Goal: Information Seeking & Learning: Learn about a topic

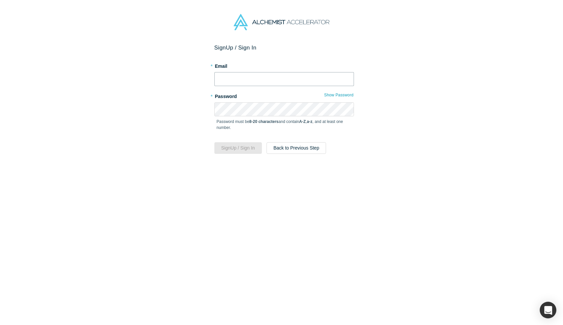
click at [245, 78] on input "text" at bounding box center [284, 79] width 140 height 14
type input "[PERSON_NAME][EMAIL_ADDRESS]"
click at [278, 49] on h2 "Sign Up / Sign In" at bounding box center [284, 47] width 140 height 7
click at [280, 149] on button "Back to Previous Step" at bounding box center [297, 148] width 60 height 12
click at [242, 85] on input "text" at bounding box center [284, 79] width 140 height 14
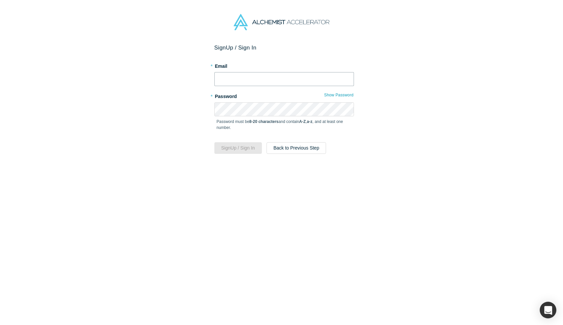
click at [244, 80] on input "text" at bounding box center [284, 79] width 140 height 14
click at [262, 70] on div "* Email" at bounding box center [284, 74] width 140 height 26
click at [263, 75] on input "text" at bounding box center [284, 79] width 140 height 14
click at [259, 84] on input "[PERSON_NAME][EMAIL_ADDRESS]" at bounding box center [284, 79] width 140 height 14
click at [233, 79] on input "[PERSON_NAME][EMAIL_ADDRESS]" at bounding box center [284, 79] width 140 height 14
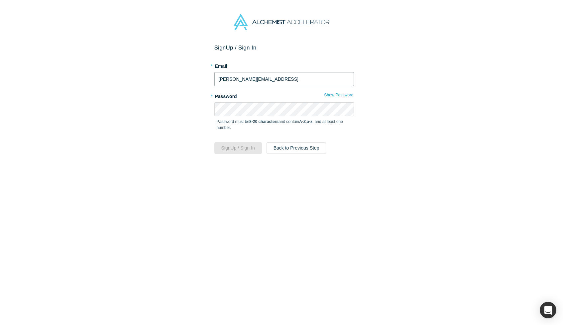
click at [233, 79] on input "[PERSON_NAME][EMAIL_ADDRESS]" at bounding box center [284, 79] width 140 height 14
type input "[PERSON_NAME][EMAIL_ADDRESS][PERSON_NAME]"
click at [253, 150] on button "Sign Up / Sign In" at bounding box center [238, 148] width 48 height 12
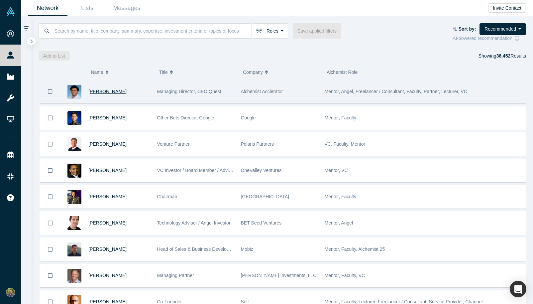
click at [124, 90] on span "[PERSON_NAME]" at bounding box center [107, 91] width 38 height 5
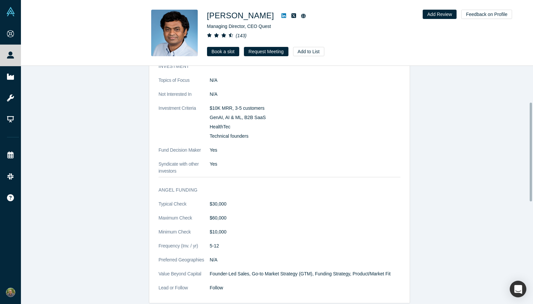
scroll to position [333, 0]
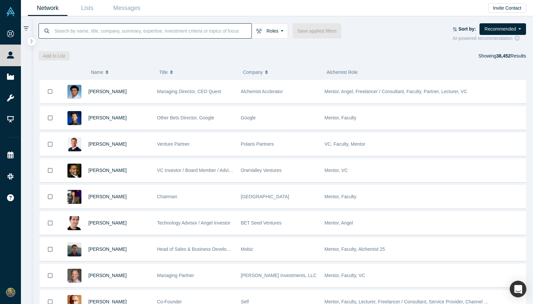
click at [87, 32] on input at bounding box center [153, 31] width 198 height 16
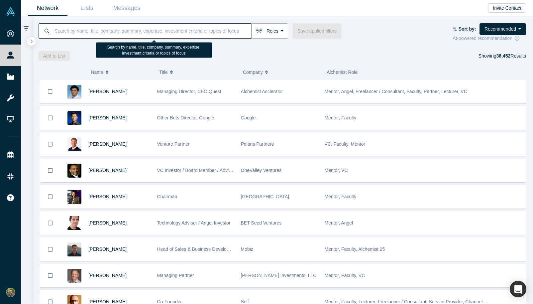
click at [260, 31] on icon "button" at bounding box center [259, 31] width 6 height 5
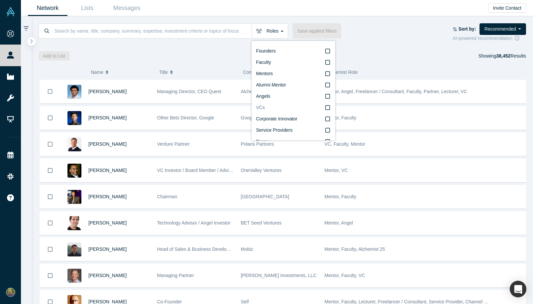
click at [294, 104] on label "VCs" at bounding box center [293, 107] width 74 height 11
click at [0, 0] on input "VCs" at bounding box center [0, 0] width 0 height 0
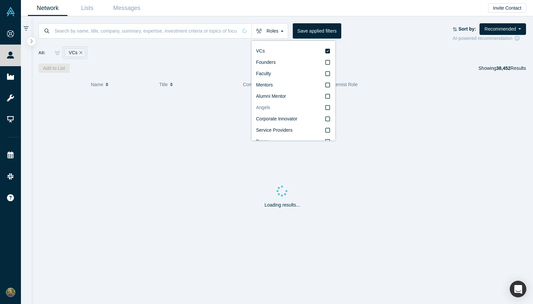
click at [294, 108] on label "Angels" at bounding box center [293, 107] width 74 height 11
click at [0, 0] on input "Angels" at bounding box center [0, 0] width 0 height 0
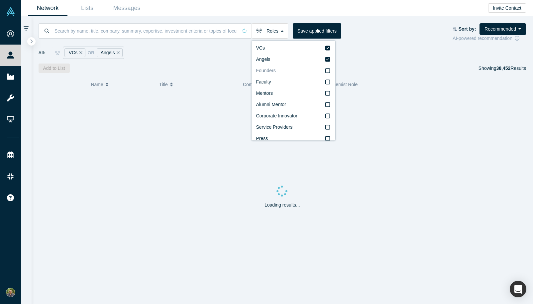
scroll to position [11, 0]
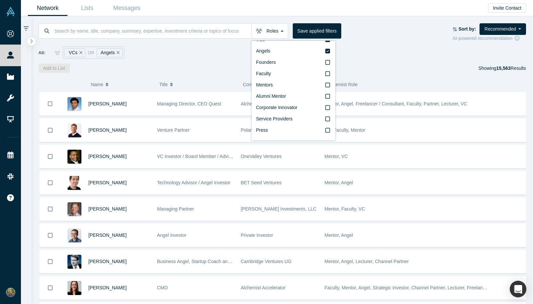
click at [372, 53] on div "All: VCs or Angels" at bounding box center [283, 53] width 488 height 12
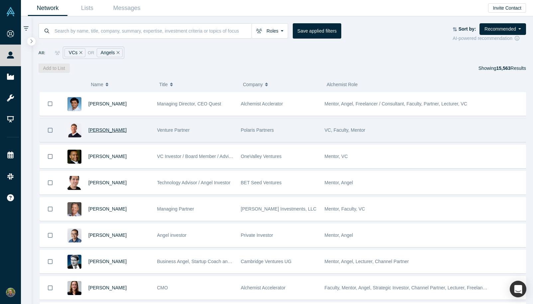
click at [103, 131] on span "[PERSON_NAME]" at bounding box center [107, 129] width 38 height 5
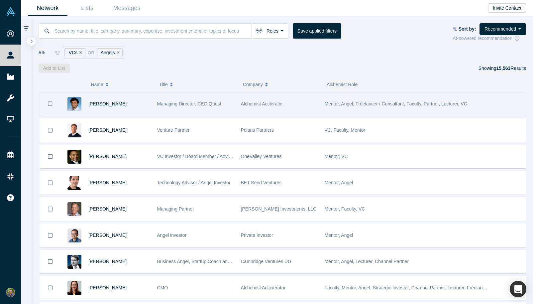
click at [119, 106] on span "[PERSON_NAME]" at bounding box center [107, 103] width 38 height 5
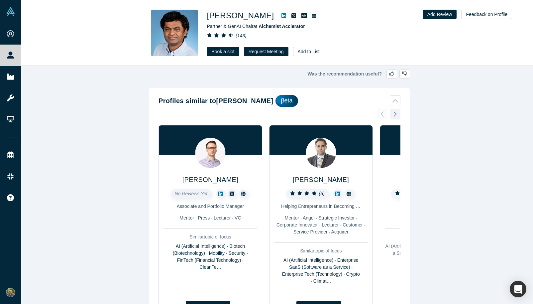
click at [228, 16] on h1 "[PERSON_NAME]" at bounding box center [240, 16] width 67 height 12
click at [192, 17] on img at bounding box center [174, 33] width 47 height 47
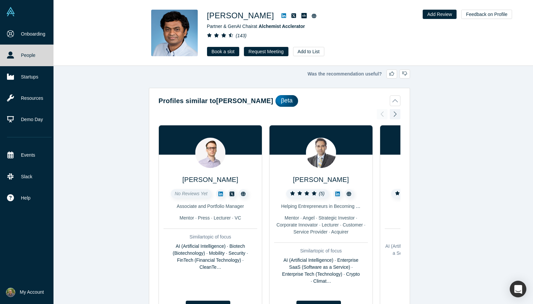
click at [14, 56] on link "People" at bounding box center [29, 55] width 59 height 21
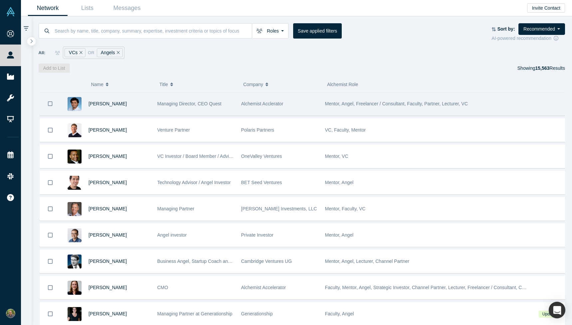
click at [50, 106] on icon "Bookmark" at bounding box center [50, 104] width 5 height 6
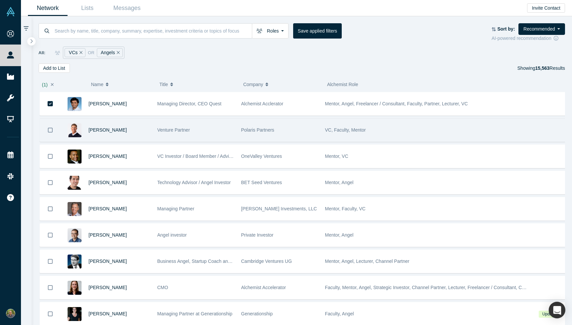
click at [51, 125] on button "Bookmark" at bounding box center [50, 130] width 21 height 23
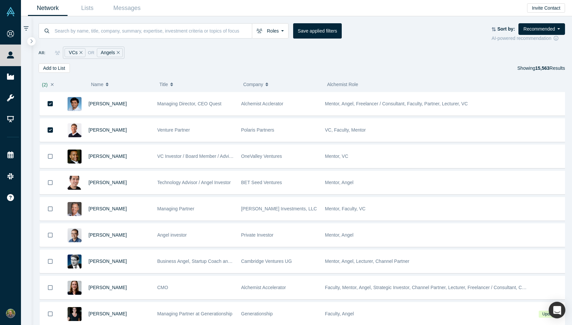
click at [51, 86] on icon "button" at bounding box center [52, 84] width 3 height 5
click at [80, 55] on button "Remove Filter" at bounding box center [79, 53] width 5 height 8
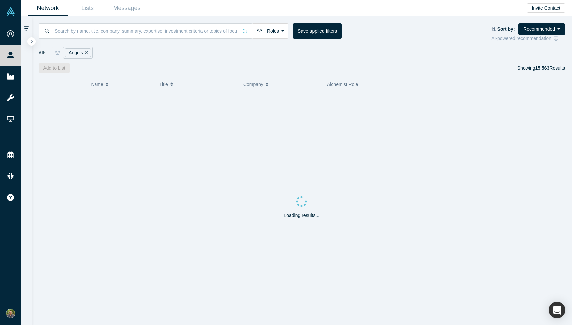
click at [85, 53] on icon "Remove Filter" at bounding box center [86, 52] width 3 height 5
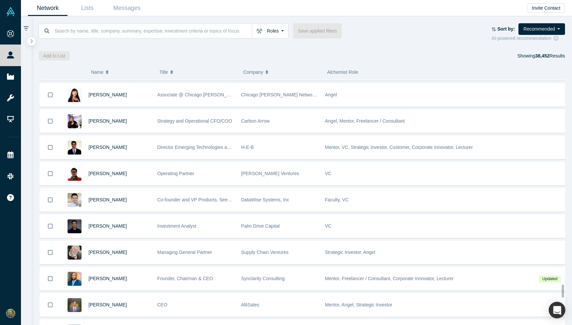
scroll to position [4494, 0]
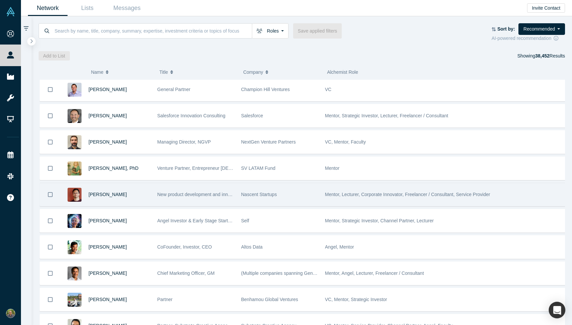
click at [110, 200] on div "[PERSON_NAME]" at bounding box center [119, 194] width 62 height 23
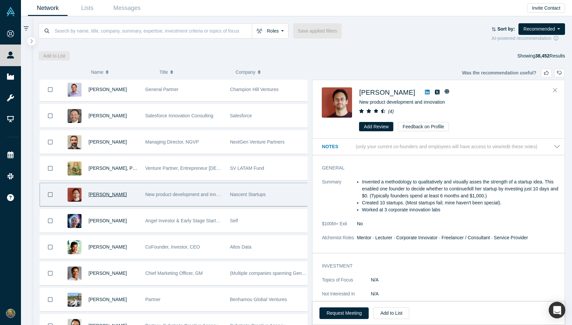
click at [111, 197] on span "[PERSON_NAME]" at bounding box center [107, 194] width 38 height 5
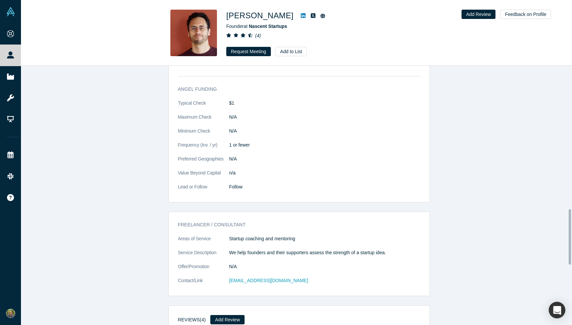
scroll to position [666, 0]
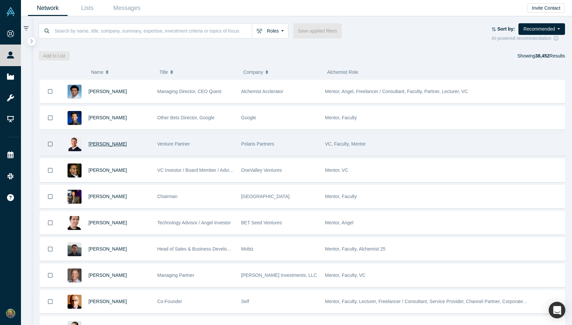
click at [97, 144] on span "[PERSON_NAME]" at bounding box center [107, 143] width 38 height 5
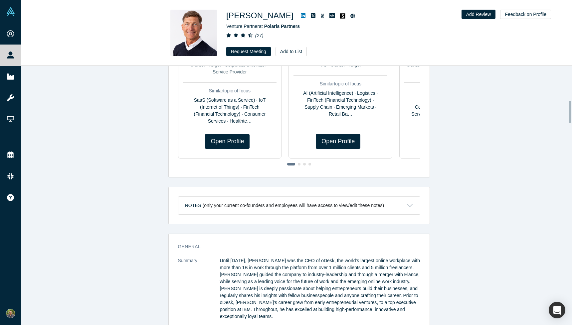
scroll to position [405, 0]
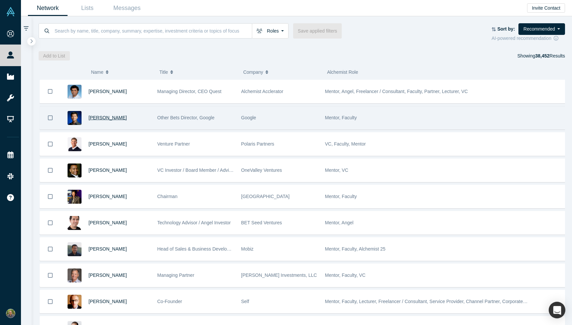
click at [95, 118] on span "[PERSON_NAME]" at bounding box center [107, 117] width 38 height 5
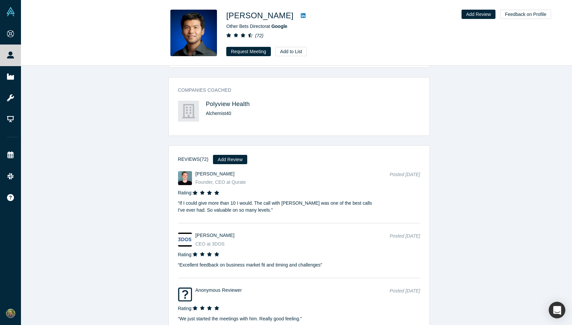
scroll to position [708, 0]
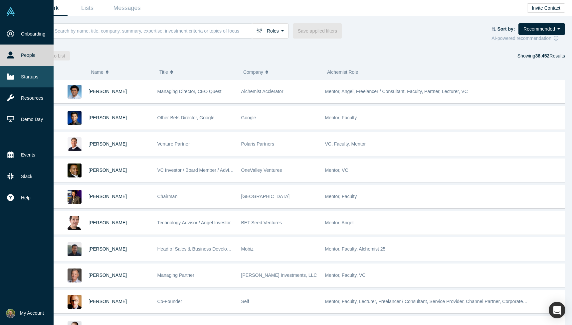
click at [4, 77] on link "Startups" at bounding box center [29, 76] width 59 height 21
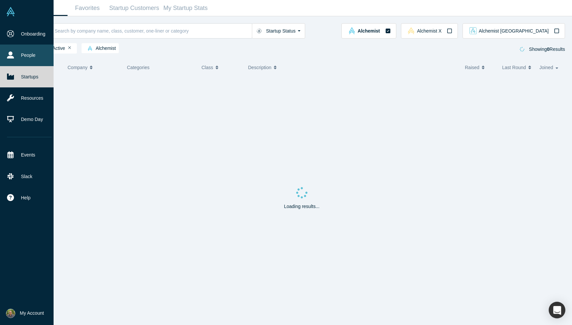
click at [19, 59] on link "People" at bounding box center [29, 55] width 59 height 21
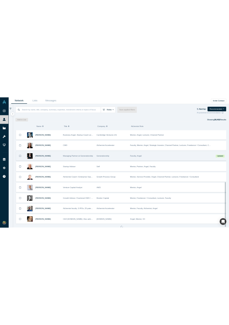
scroll to position [290, 0]
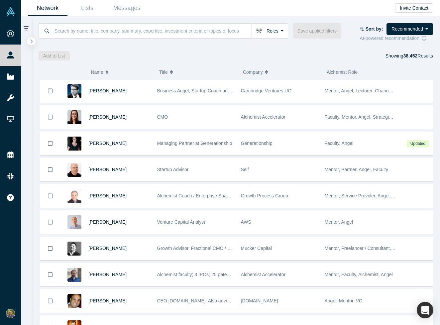
click at [439, 54] on div "Roles Founders Faculty Mentors Alumni Mentor Angels VCs Corporate Innovator Ser…" at bounding box center [236, 38] width 409 height 44
drag, startPoint x: 440, startPoint y: 54, endPoint x: 372, endPoint y: 57, distance: 67.9
click at [372, 57] on div "Roles Founders Faculty Mentors Alumni Mentor Angels VCs Corporate Innovator Ser…" at bounding box center [236, 38] width 409 height 44
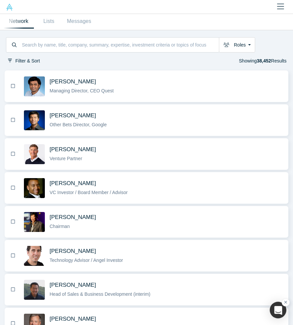
click at [291, 19] on div "Network Lists Messages" at bounding box center [146, 22] width 293 height 16
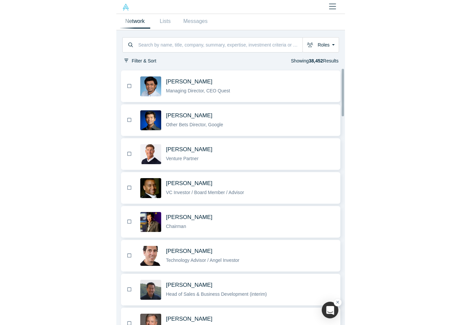
scroll to position [164, 0]
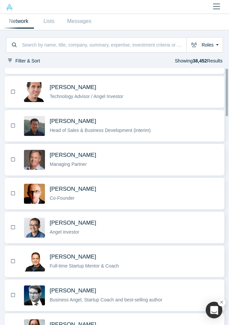
click at [226, 123] on div at bounding box center [227, 197] width 2 height 256
